Goal: Information Seeking & Learning: Find specific page/section

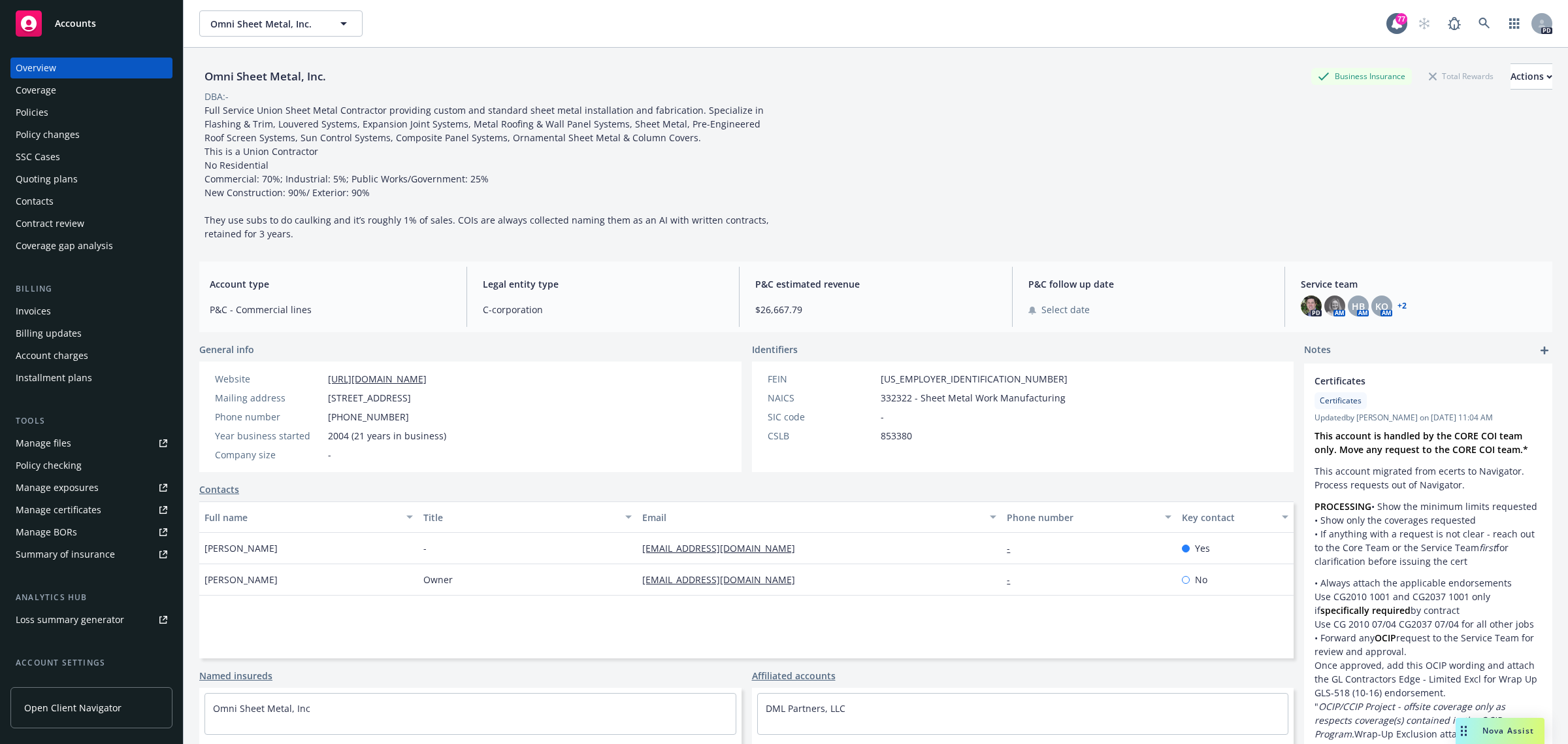
click at [61, 30] on div "Accounts" at bounding box center [92, 24] width 152 height 26
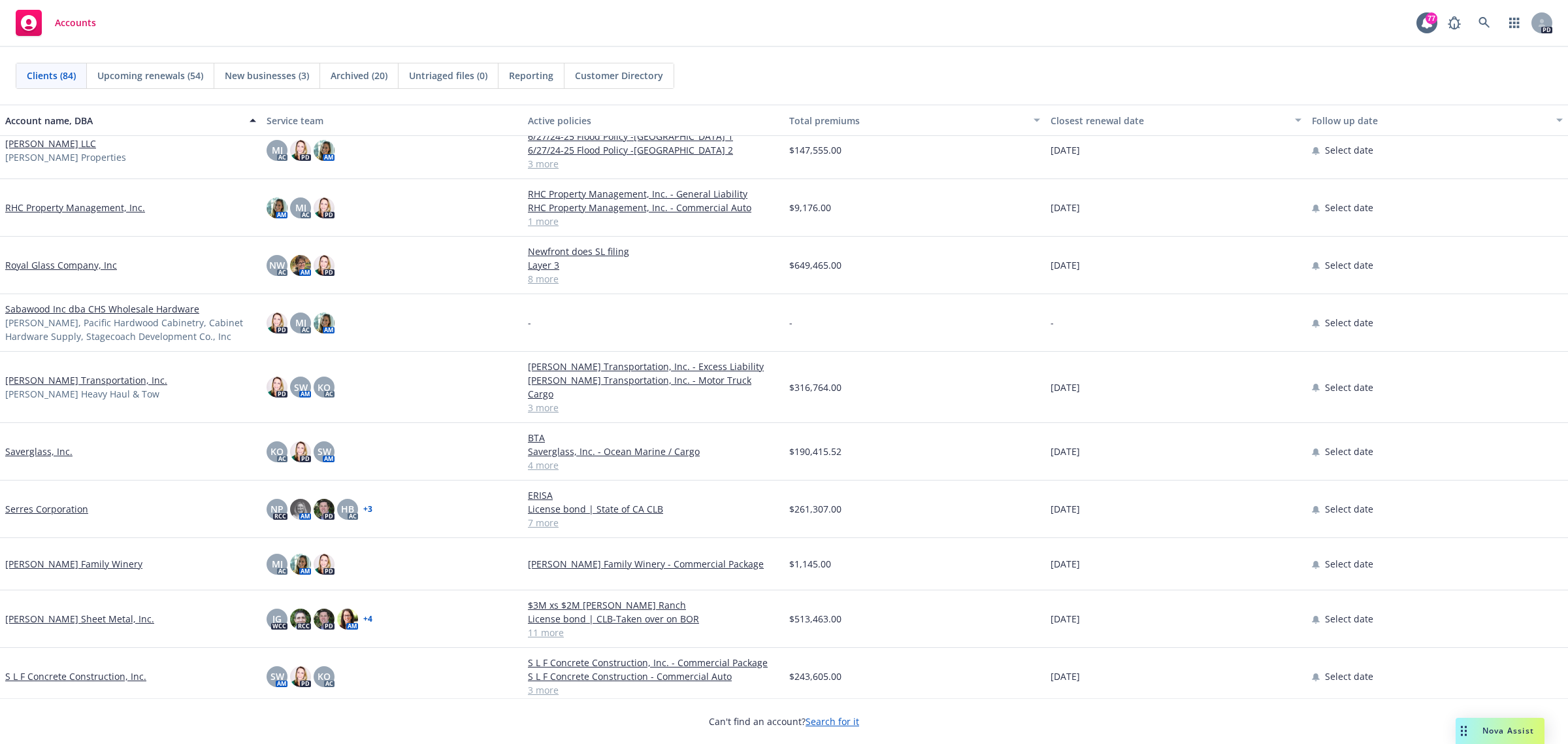
scroll to position [3023, 0]
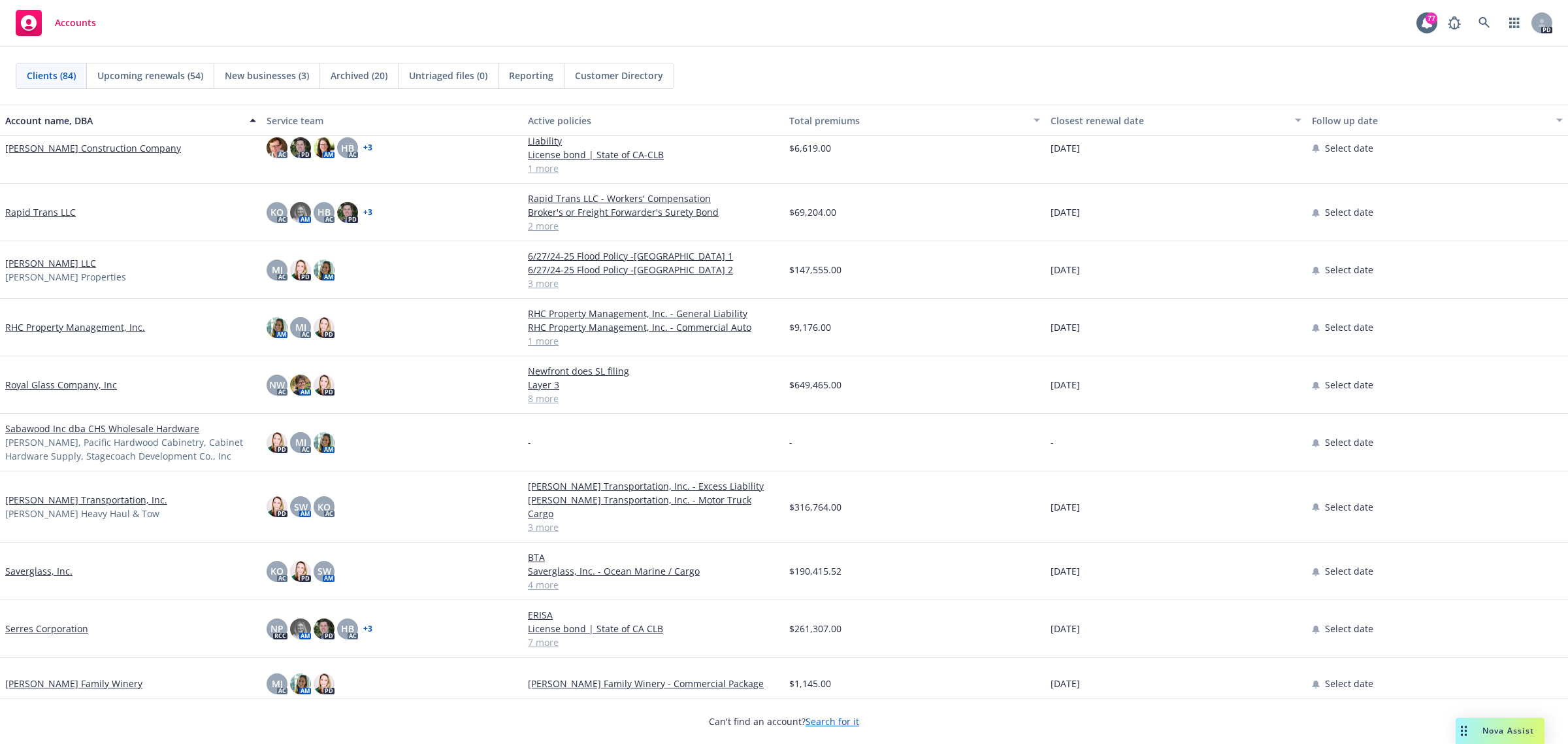
click at [45, 320] on link "RHC Property Management, Inc." at bounding box center [75, 327] width 140 height 14
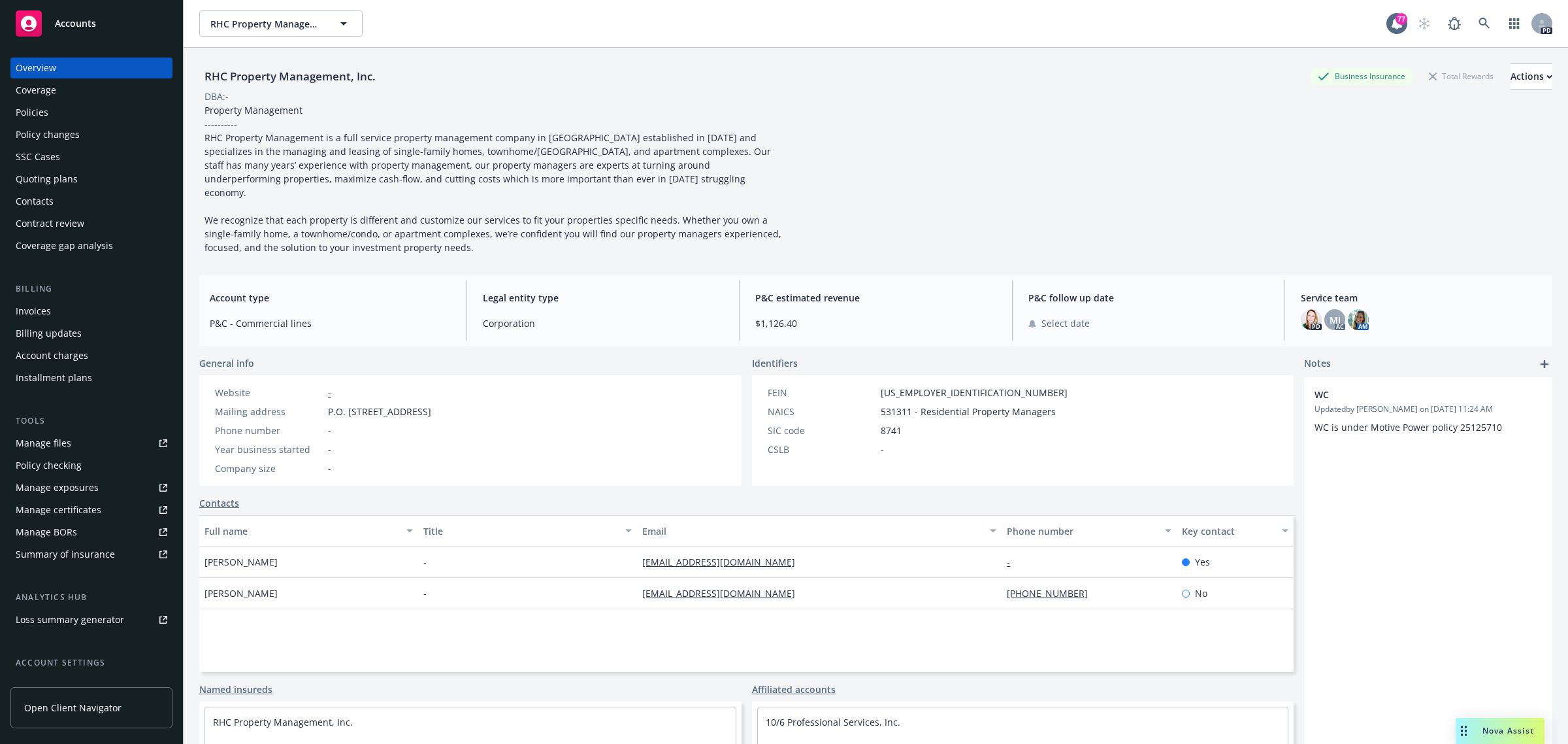
click at [30, 106] on div "Policies" at bounding box center [32, 112] width 33 height 21
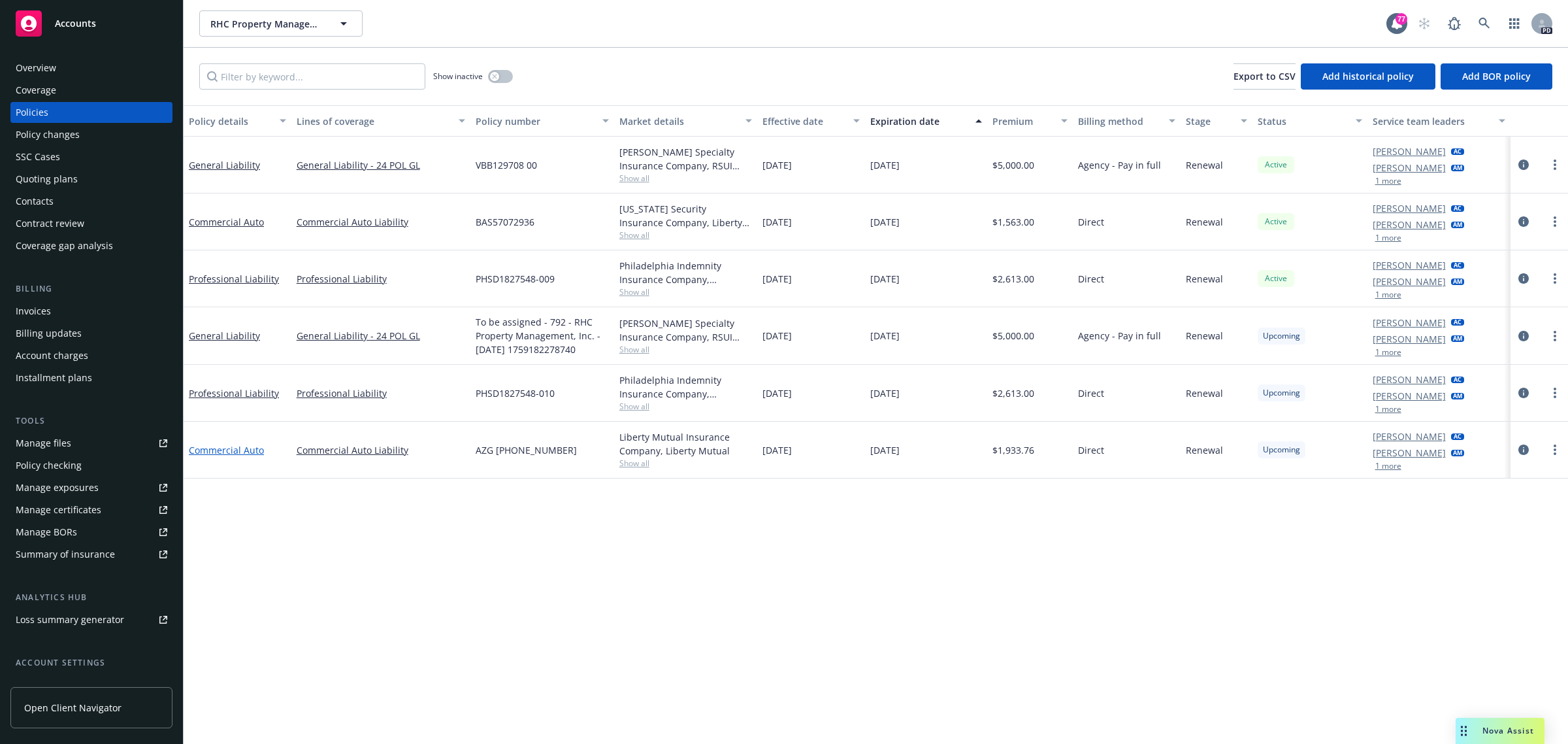
click at [216, 449] on link "Commercial Auto" at bounding box center [226, 450] width 75 height 12
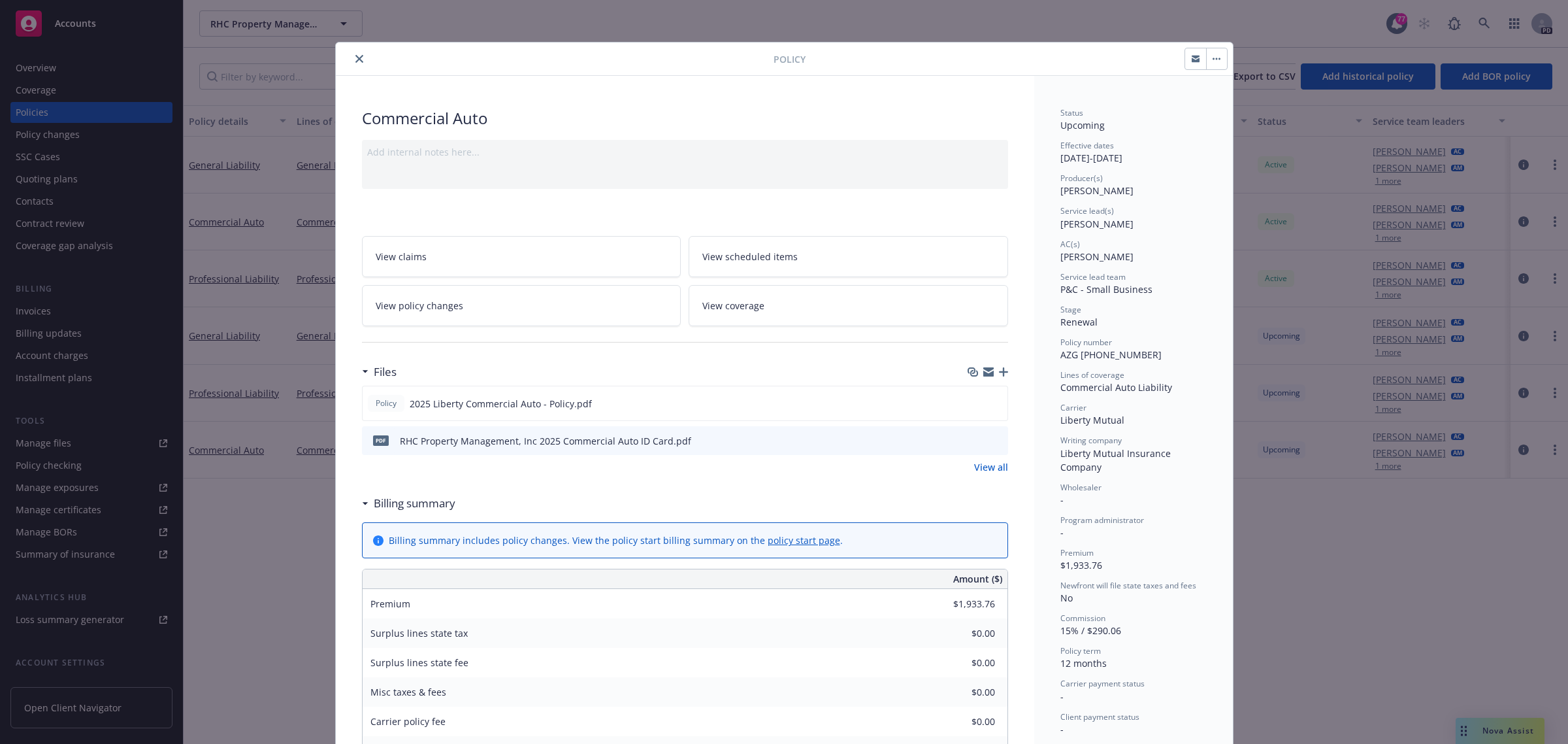
click at [757, 257] on span "View scheduled items" at bounding box center [750, 257] width 96 height 14
click at [355, 61] on icon "close" at bounding box center [359, 59] width 8 height 8
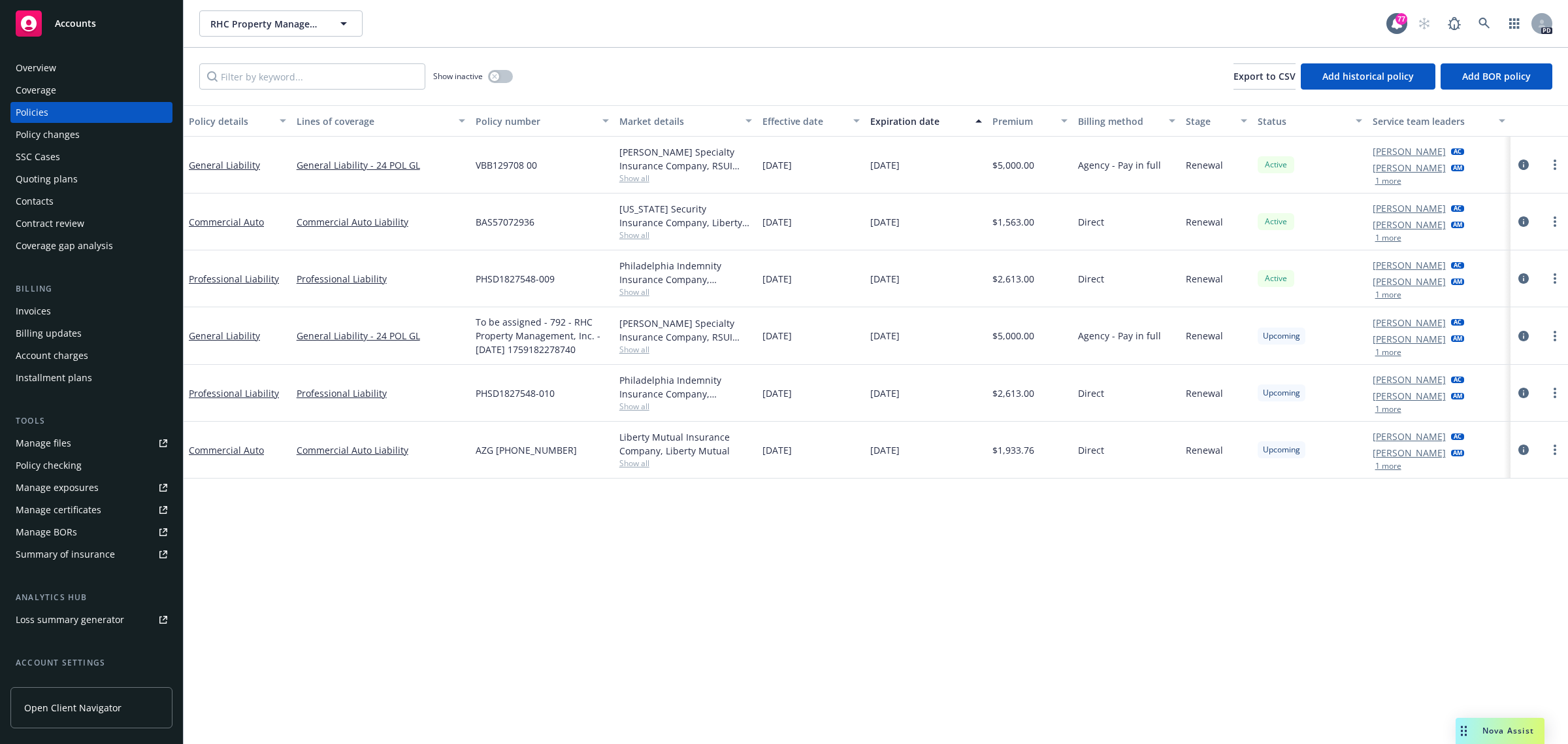
click at [90, 21] on span "Accounts" at bounding box center [76, 23] width 41 height 11
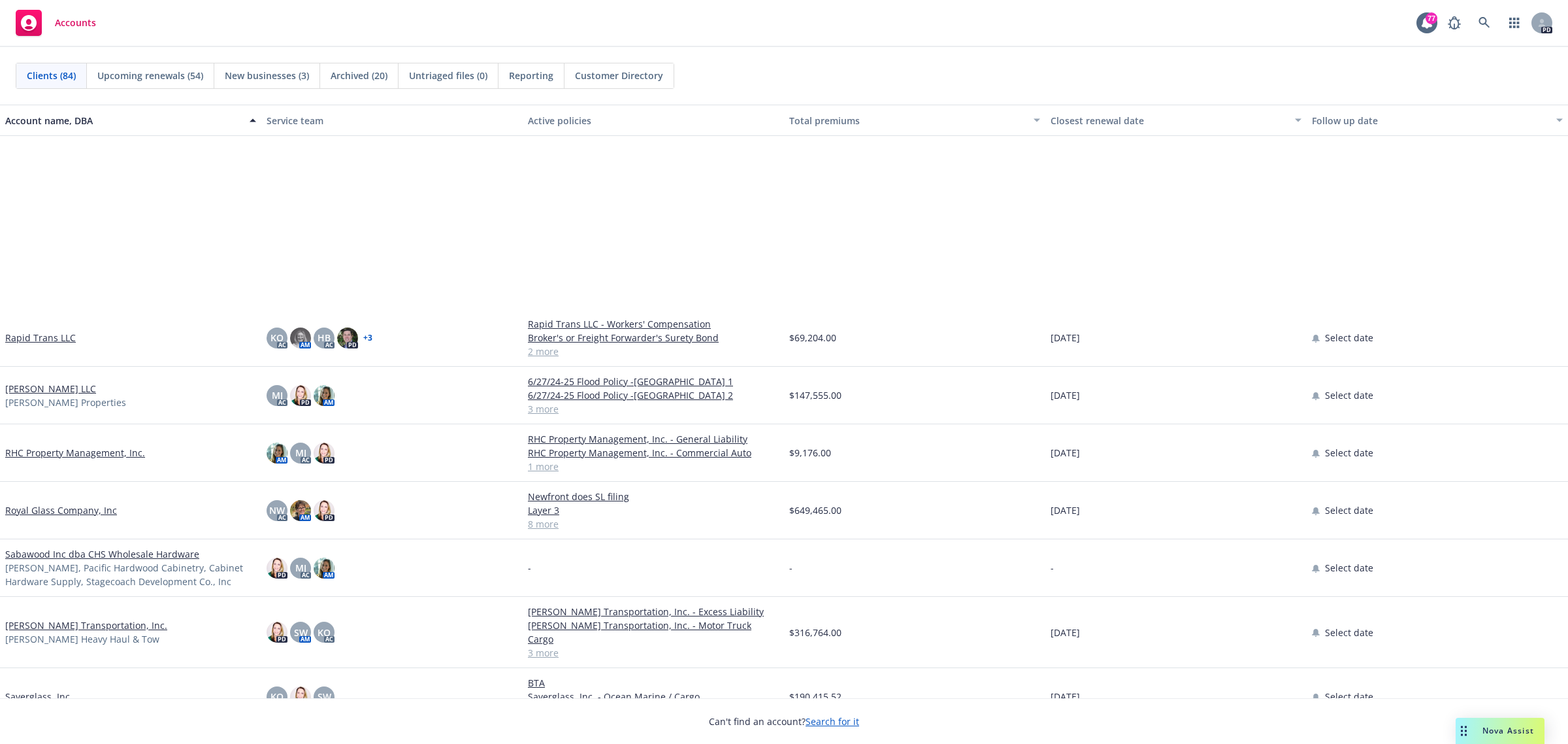
scroll to position [3350, 0]
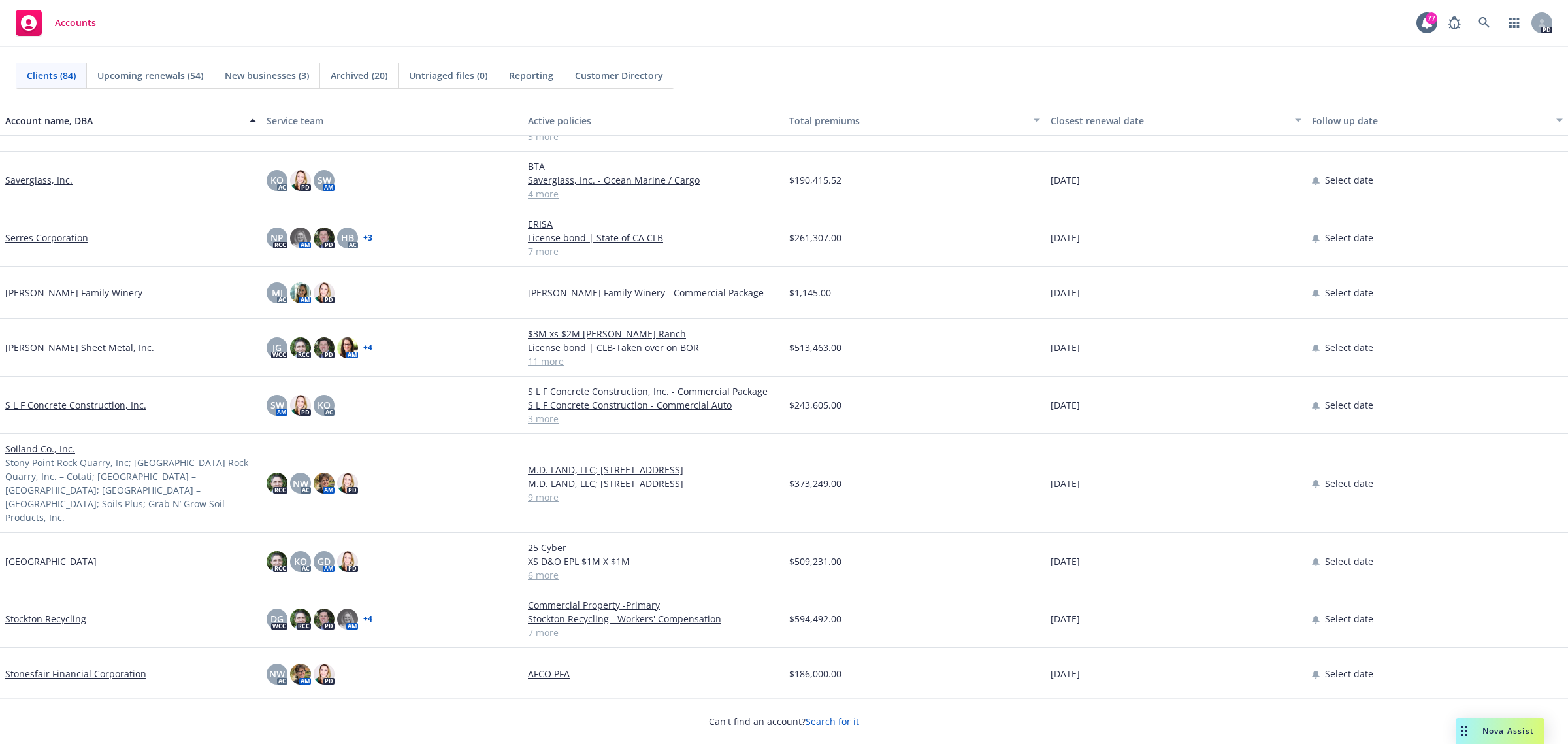
click at [47, 442] on link "Soiland Co., Inc." at bounding box center [40, 449] width 70 height 14
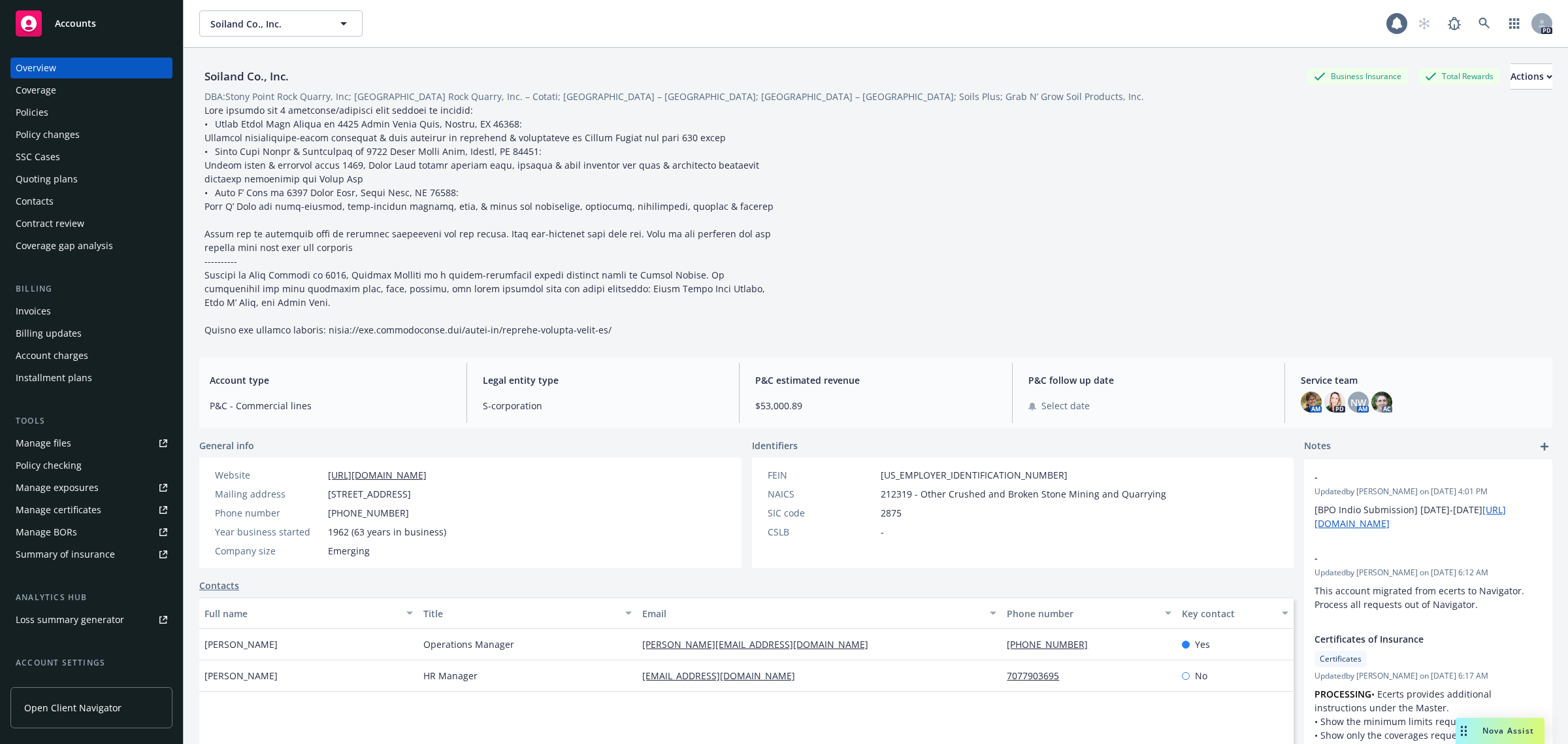
click at [31, 109] on div "Policies" at bounding box center [32, 112] width 33 height 21
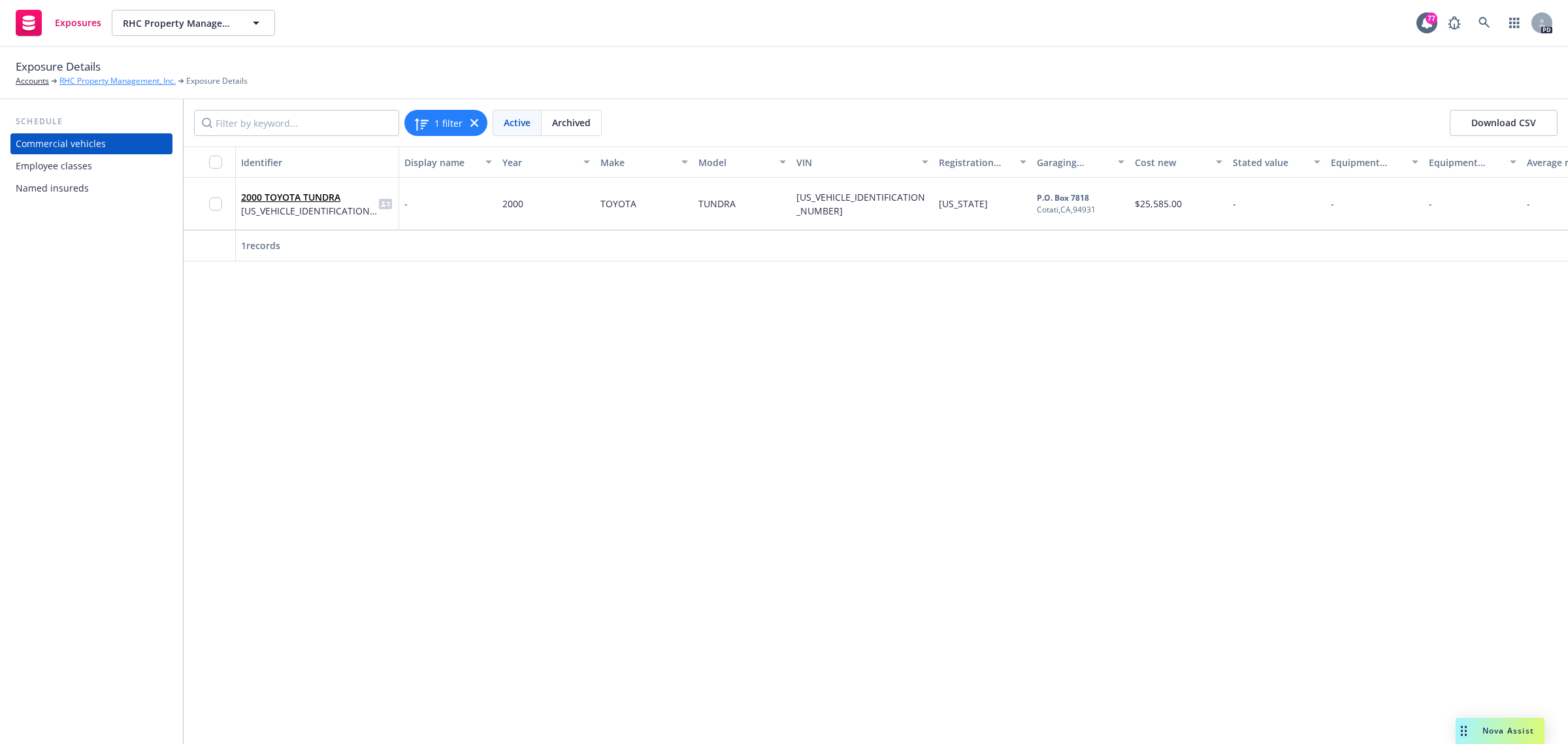
click at [83, 80] on link "RHC Property Management, Inc." at bounding box center [117, 81] width 116 height 12
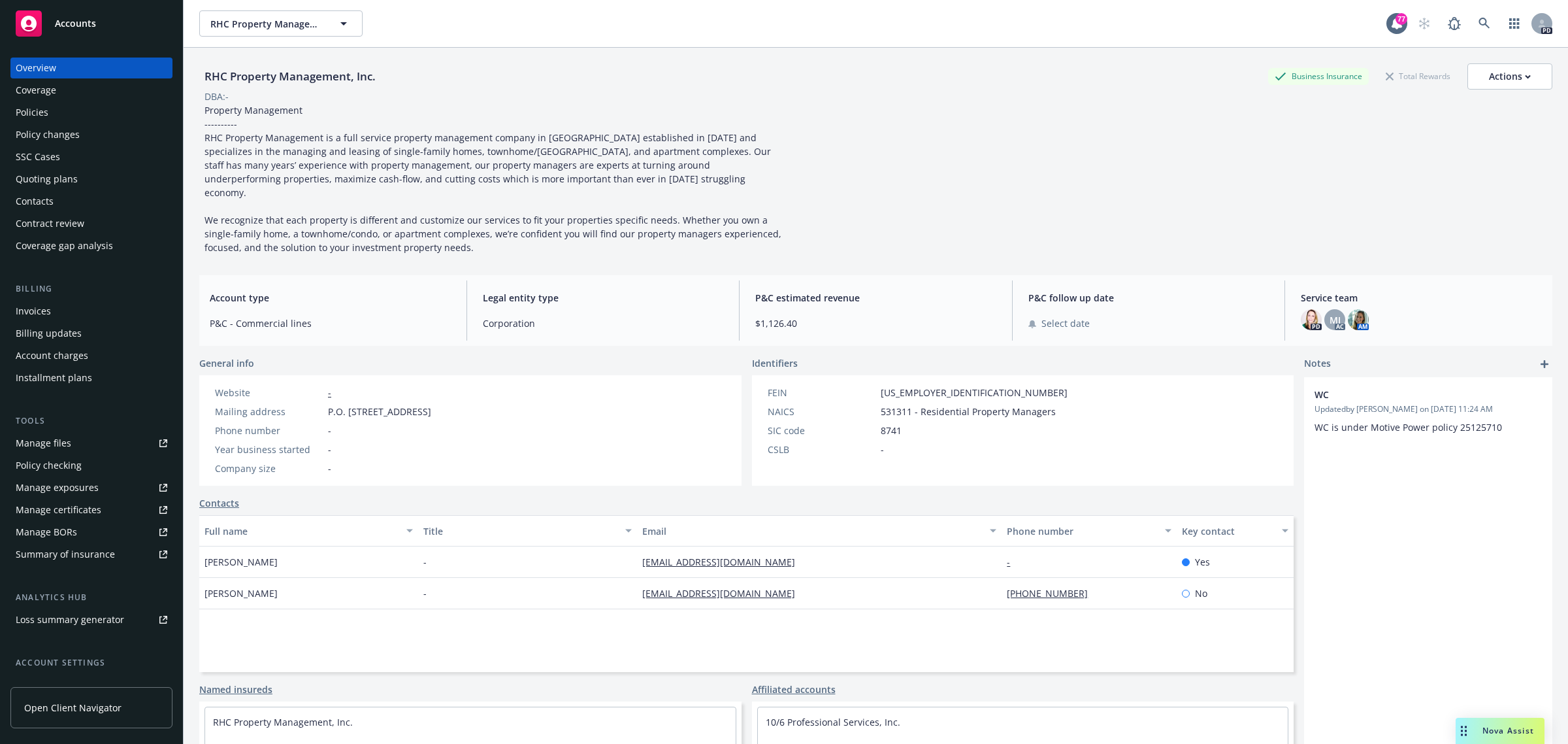
click at [40, 115] on div "Policies" at bounding box center [32, 112] width 33 height 21
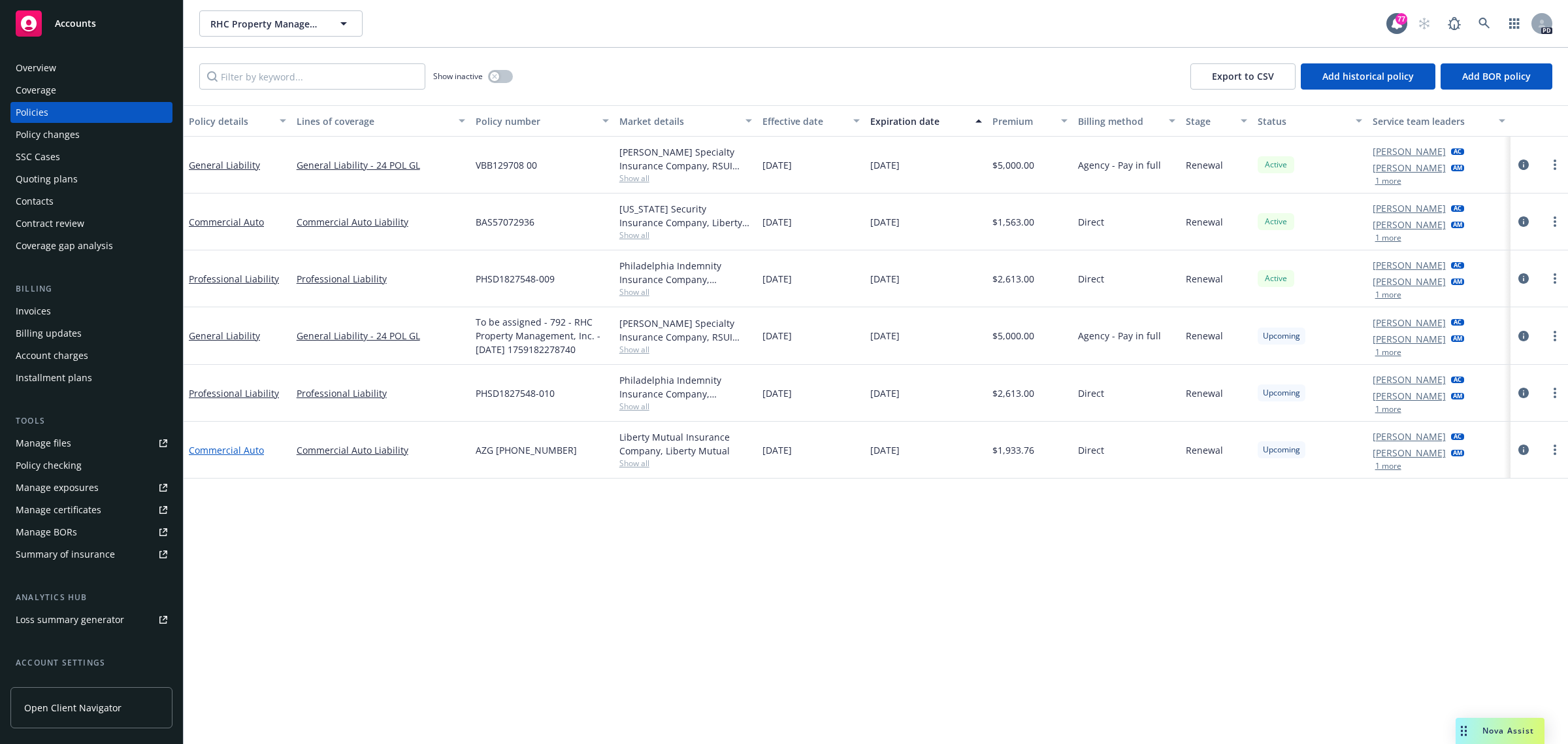
click at [246, 450] on link "Commercial Auto" at bounding box center [226, 450] width 75 height 12
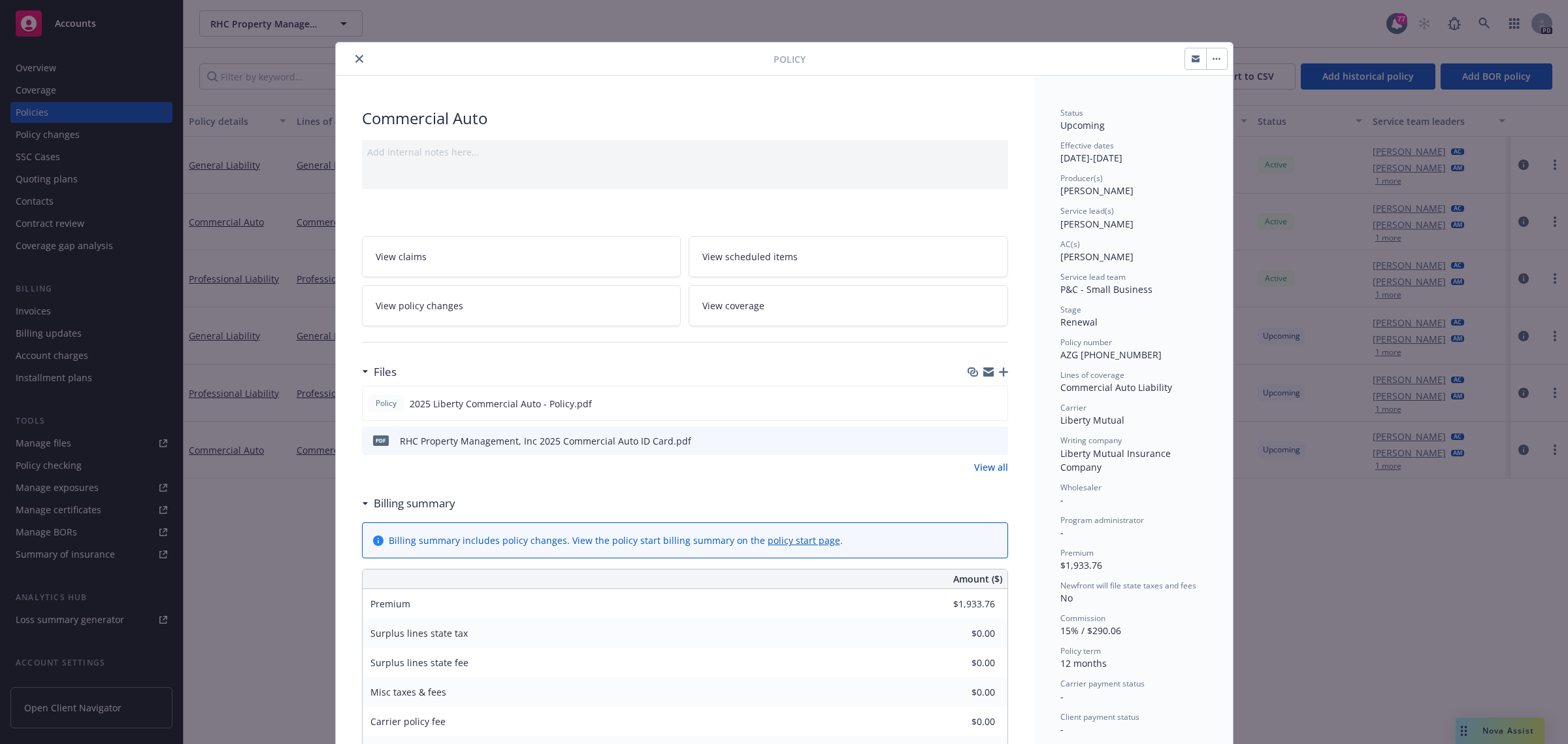
click at [764, 261] on span "View scheduled items" at bounding box center [750, 257] width 96 height 14
click at [355, 61] on icon "close" at bounding box center [359, 59] width 8 height 8
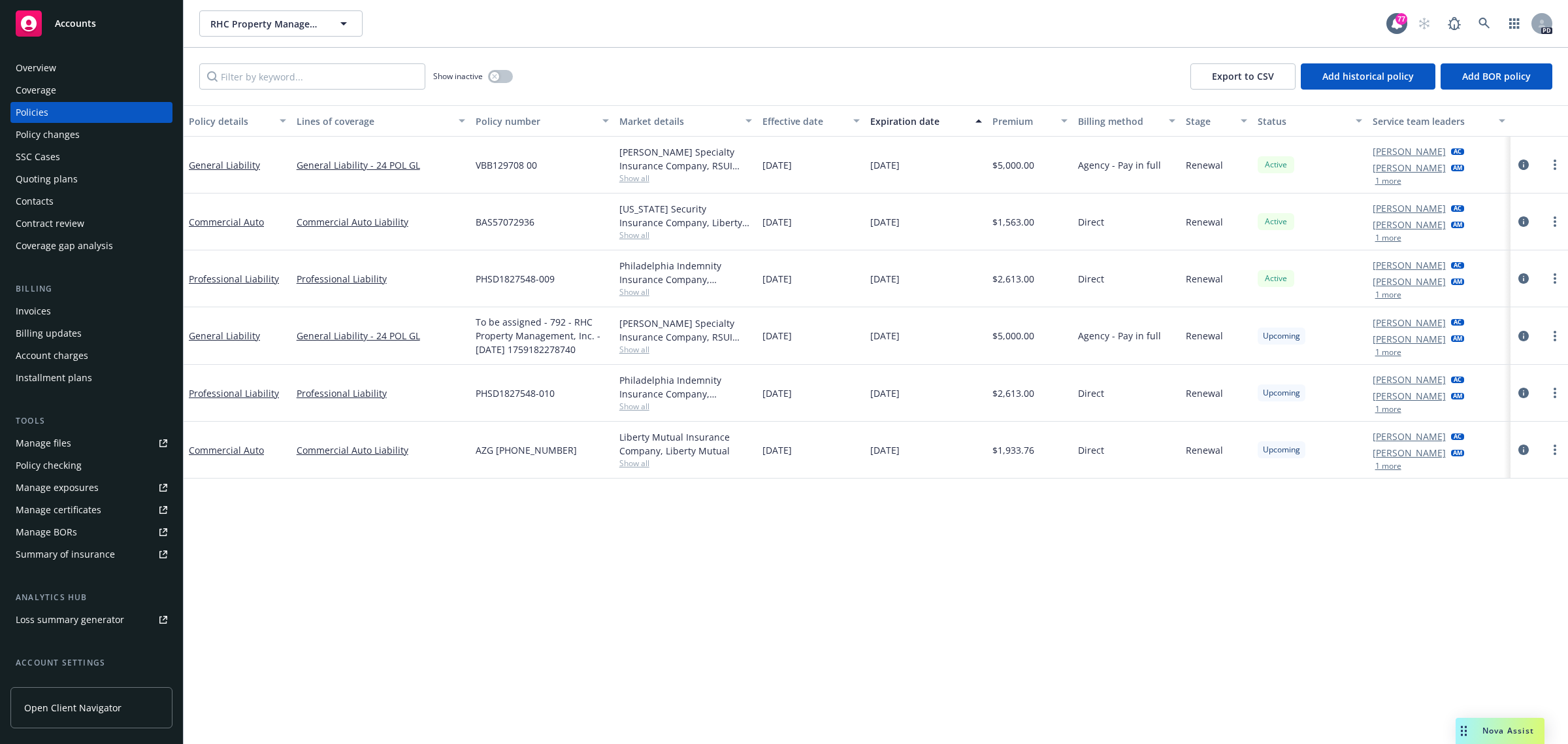
click at [95, 24] on span "Accounts" at bounding box center [76, 23] width 41 height 11
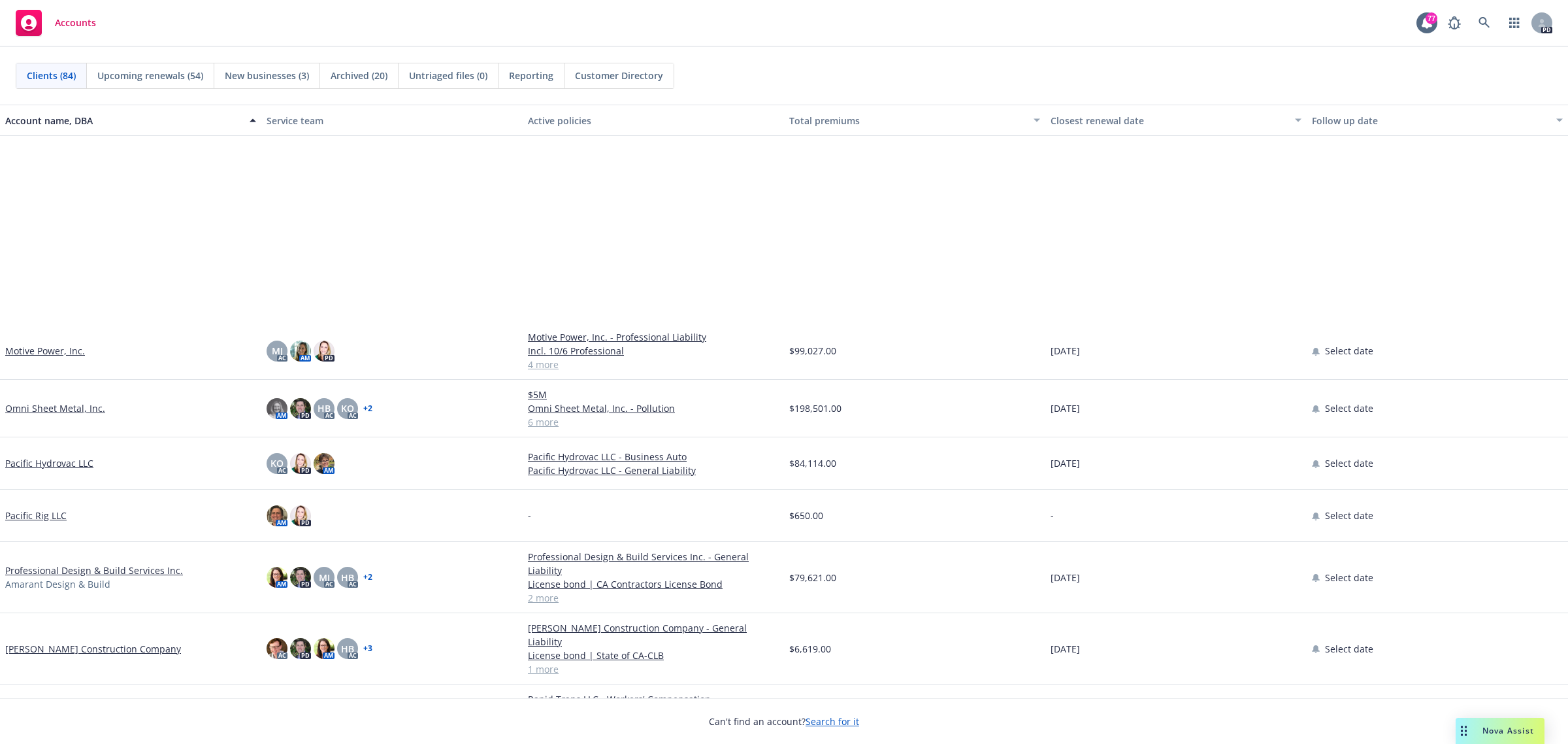
scroll to position [3105, 0]
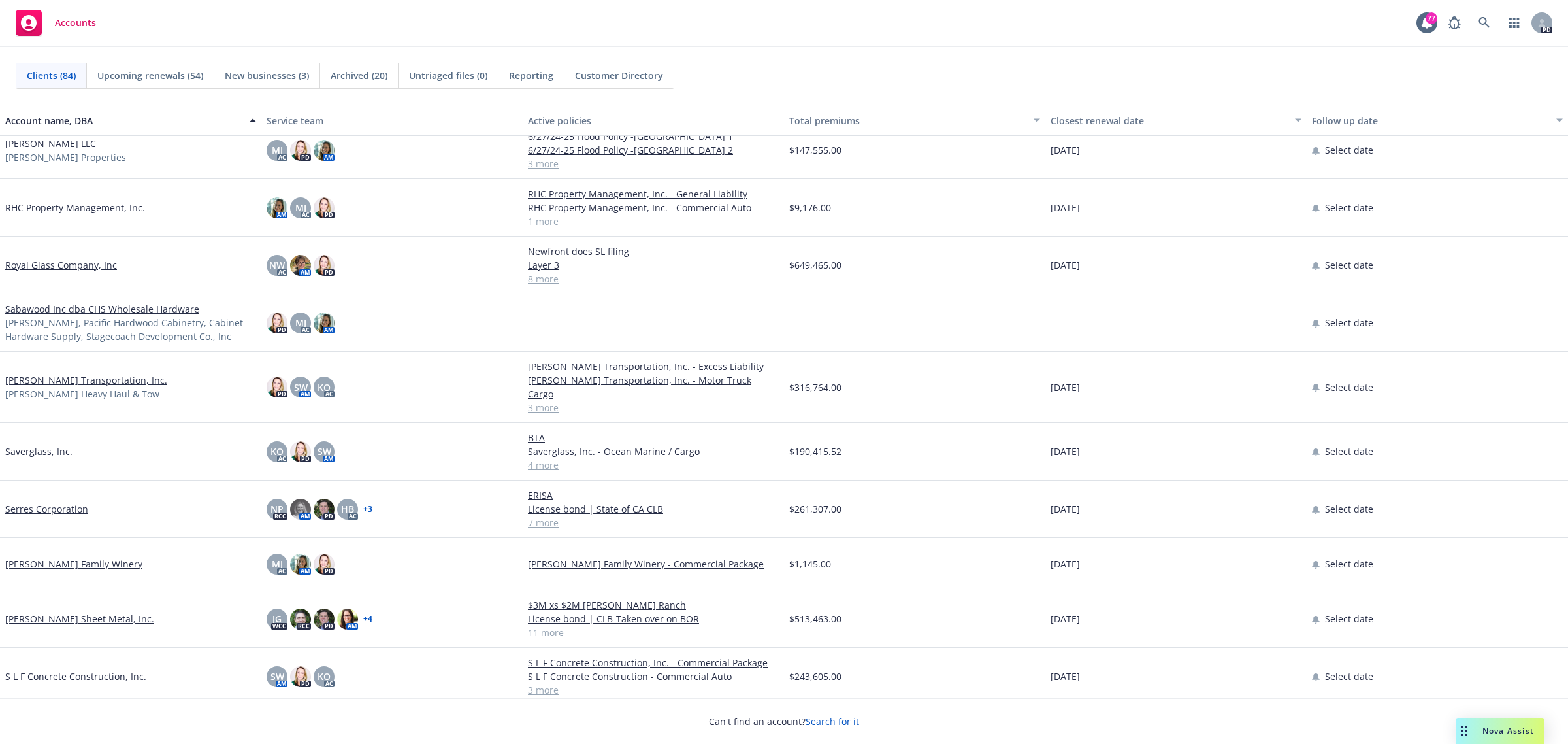
click at [52, 669] on link "S L F Concrete Construction, Inc." at bounding box center [75, 676] width 141 height 14
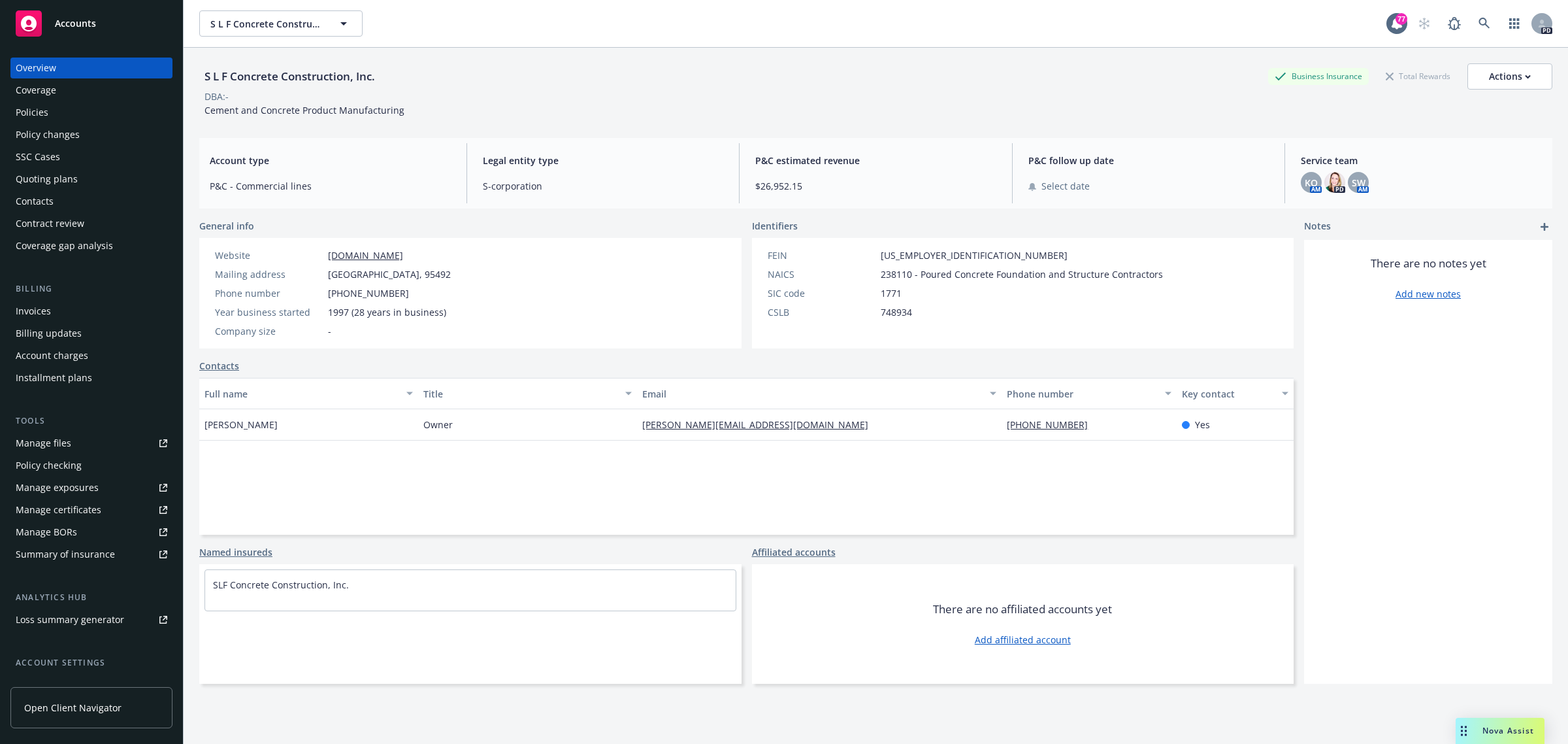
click at [44, 115] on div "Policies" at bounding box center [32, 112] width 33 height 21
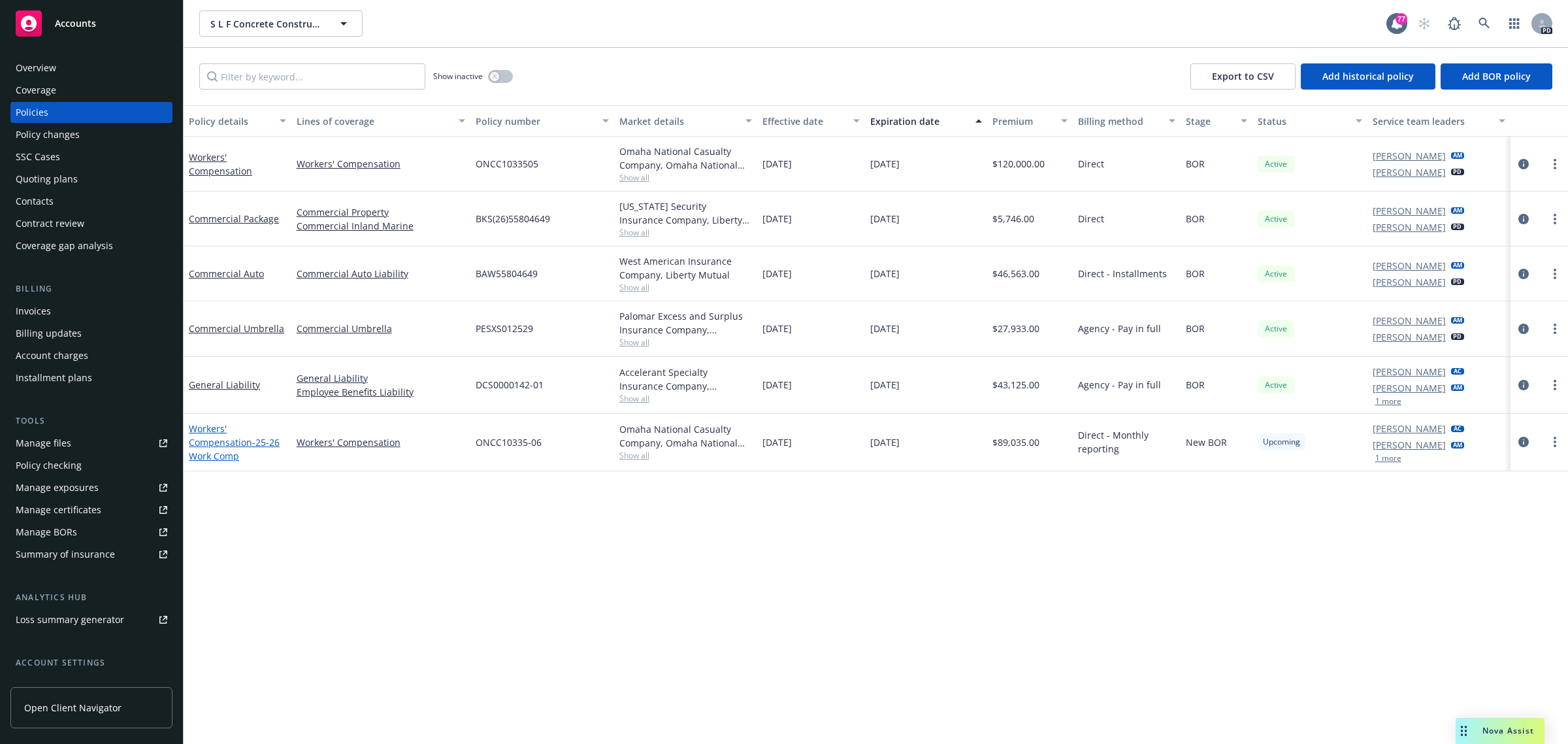
click at [204, 439] on link "Workers' Compensation - 25-26 Work Comp" at bounding box center [234, 442] width 91 height 40
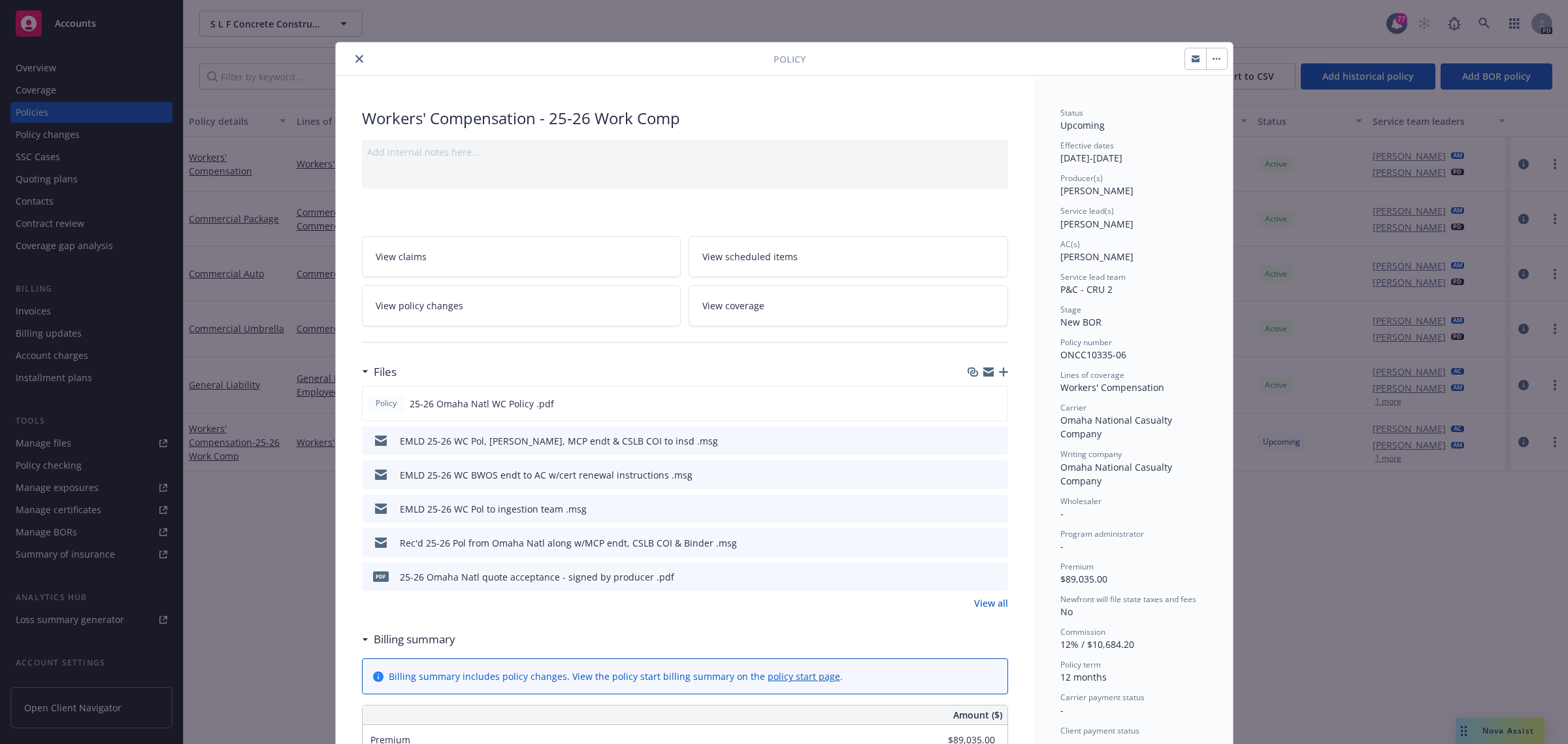
click at [355, 58] on icon "close" at bounding box center [359, 59] width 8 height 8
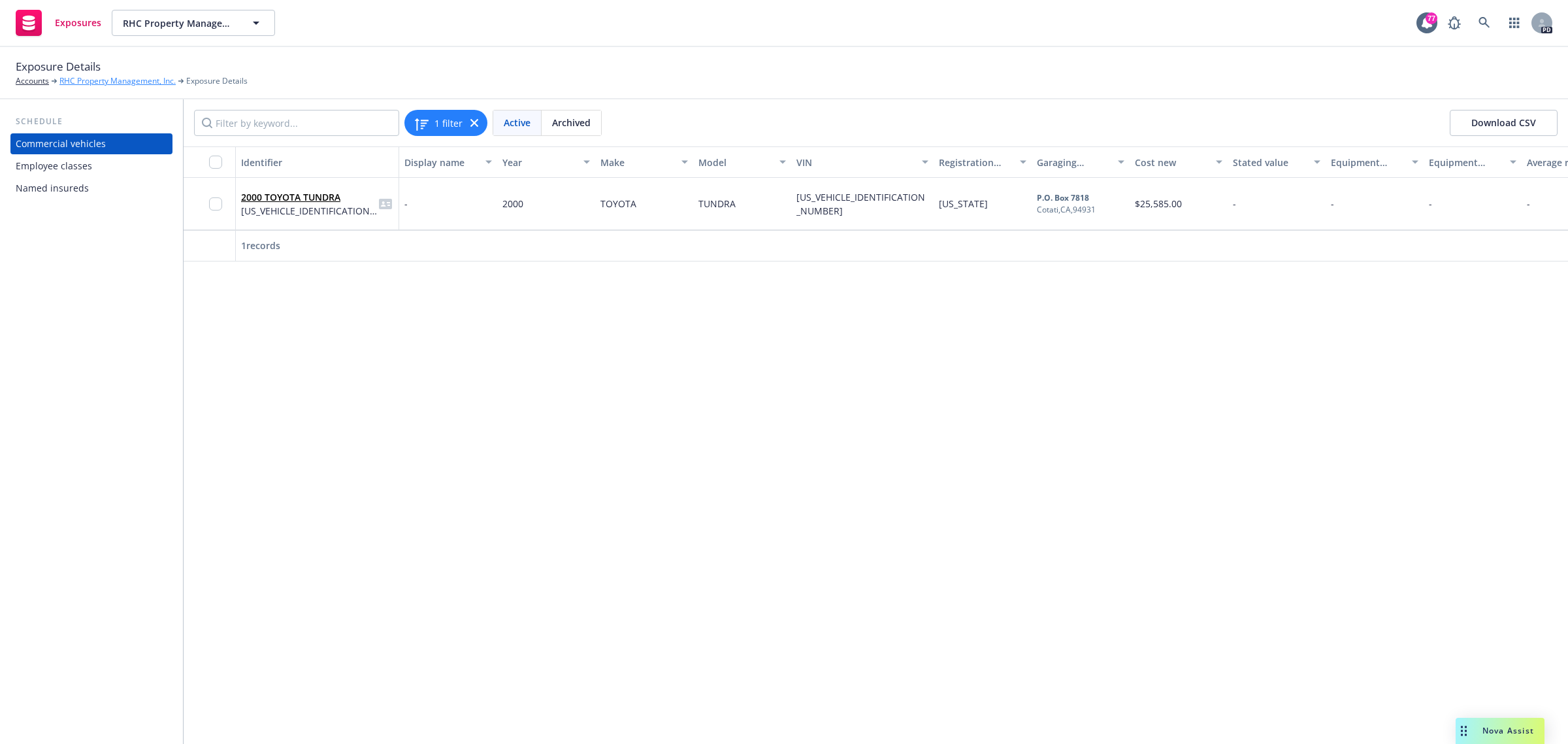
click at [96, 75] on link "RHC Property Management, Inc." at bounding box center [117, 81] width 116 height 12
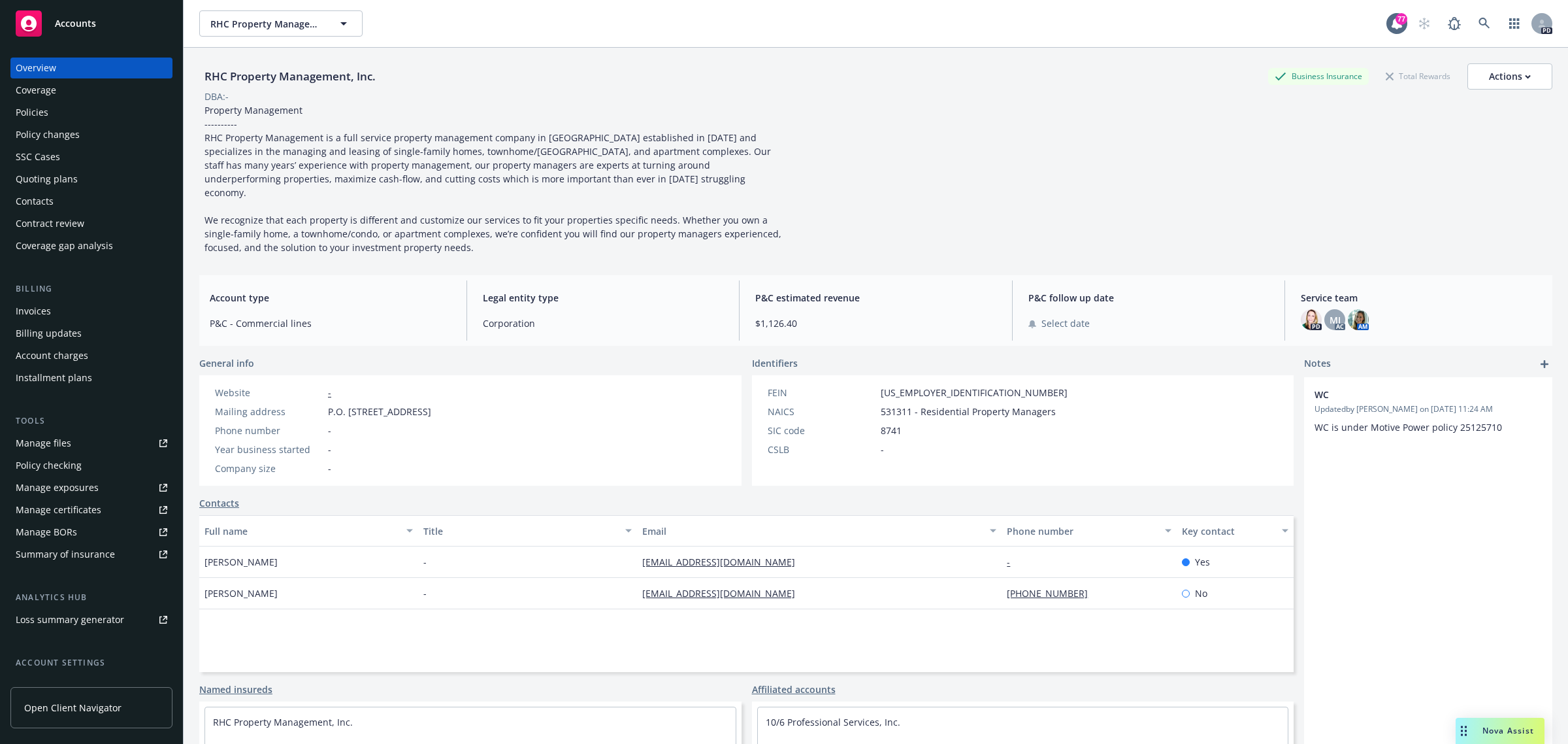
click at [87, 20] on span "Accounts" at bounding box center [76, 23] width 41 height 11
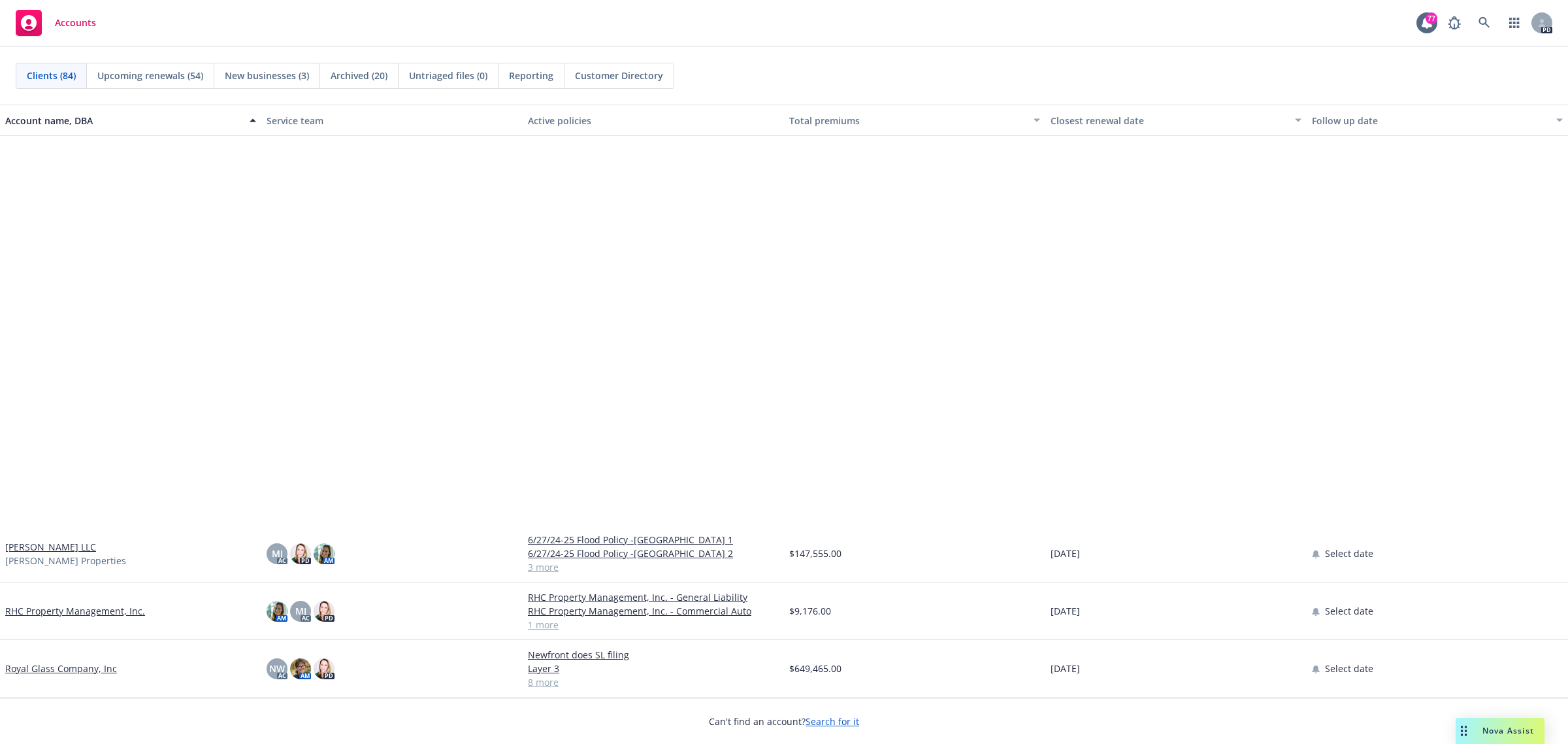
scroll to position [3186, 0]
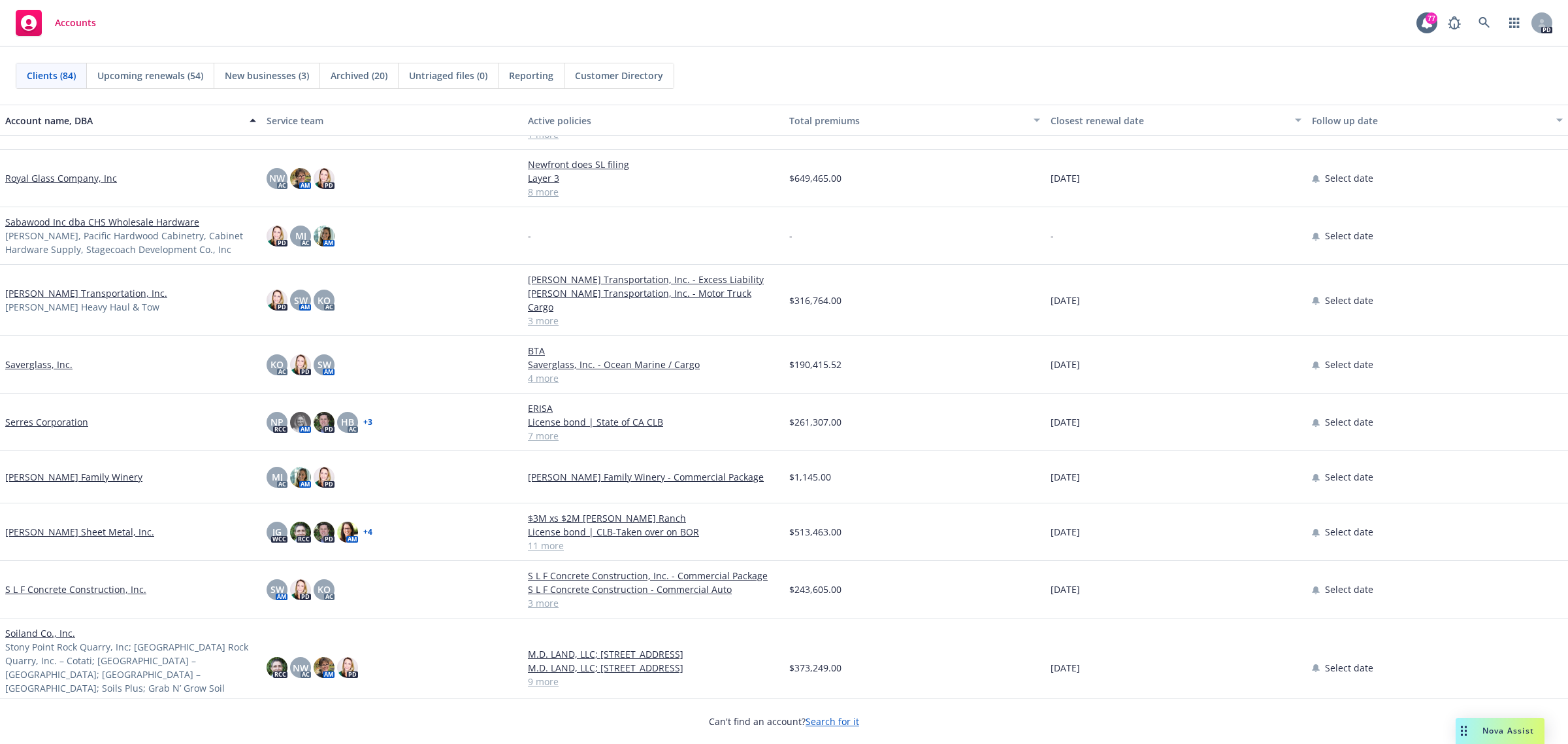
click at [82, 525] on link "[PERSON_NAME] Sheet Metal, Inc." at bounding box center [79, 531] width 149 height 14
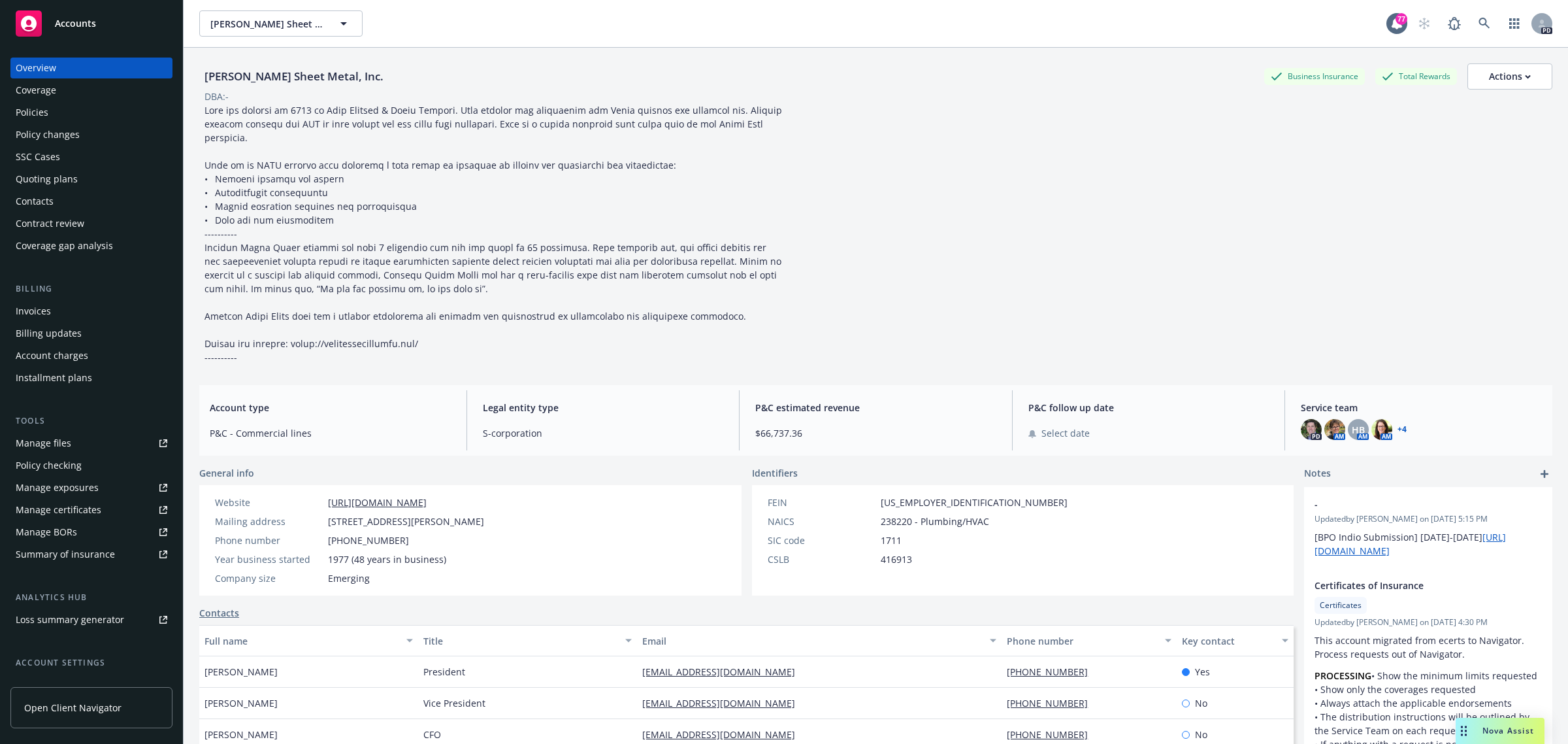
click at [30, 113] on div "Policies" at bounding box center [32, 112] width 33 height 21
